Goal: Transaction & Acquisition: Purchase product/service

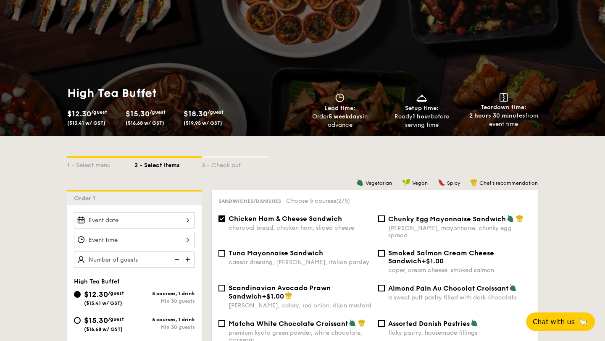
select select
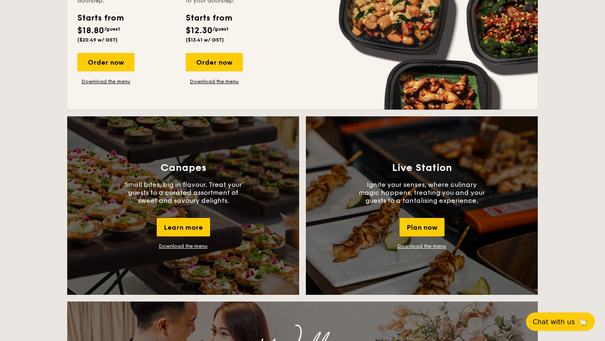
scroll to position [642, 0]
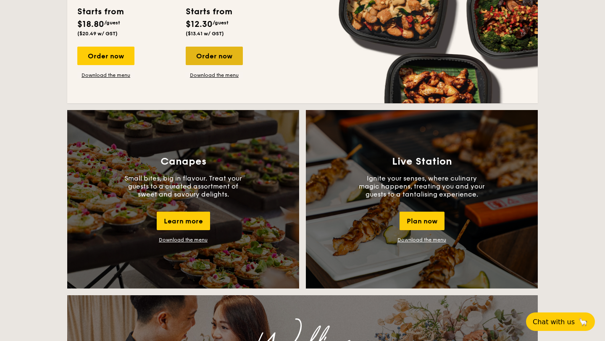
click at [206, 63] on div "Order now" at bounding box center [214, 56] width 57 height 19
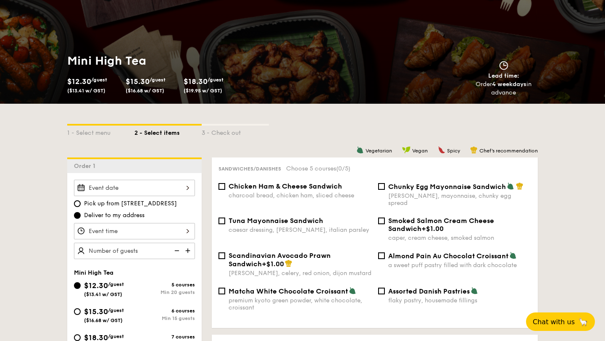
scroll to position [80, 0]
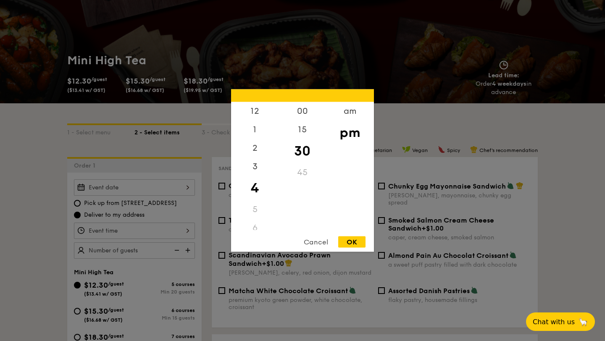
click at [173, 228] on div "12 1 2 3 4 5 6 7 8 9 10 11 00 15 30 45 am pm Cancel OK" at bounding box center [134, 231] width 121 height 16
click at [254, 164] on div "8" at bounding box center [255, 165] width 48 height 19
